Goal: Find specific page/section: Find specific page/section

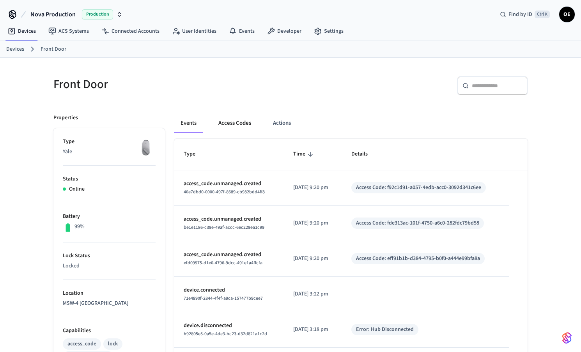
click at [238, 120] on button "Access Codes" at bounding box center [234, 123] width 45 height 19
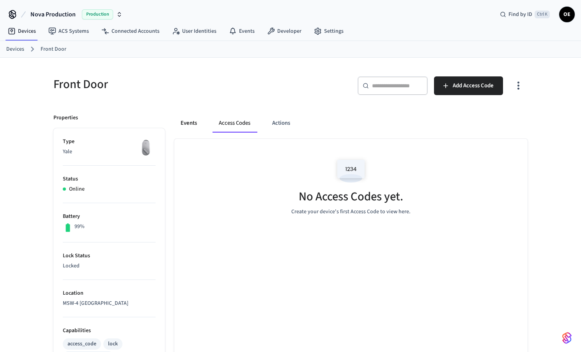
click at [182, 120] on button "Events" at bounding box center [188, 123] width 29 height 19
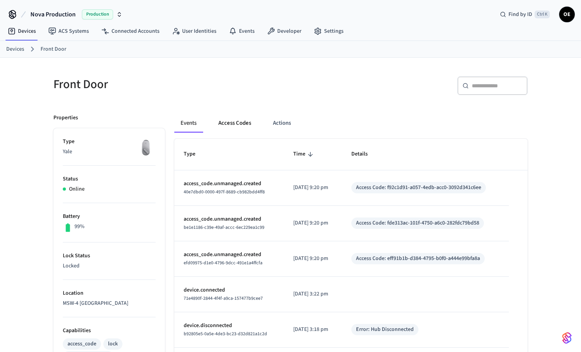
click at [238, 120] on button "Access Codes" at bounding box center [234, 123] width 45 height 19
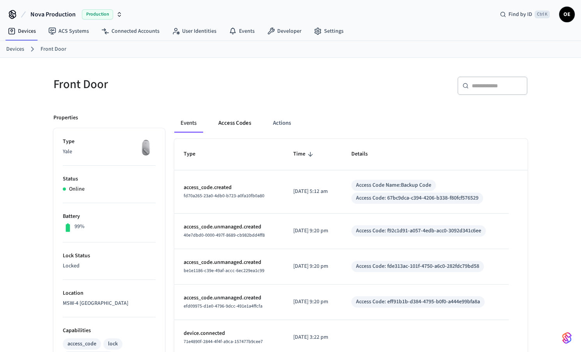
click at [225, 118] on button "Access Codes" at bounding box center [234, 123] width 45 height 19
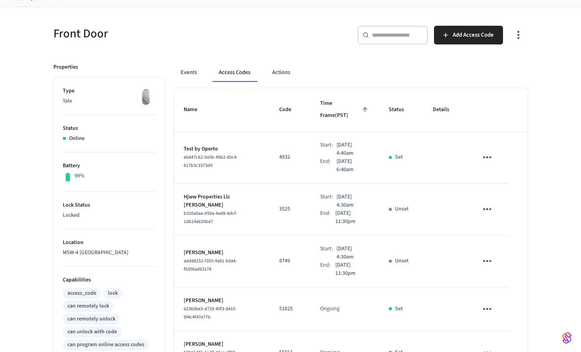
scroll to position [42, 0]
